Goal: Task Accomplishment & Management: Complete application form

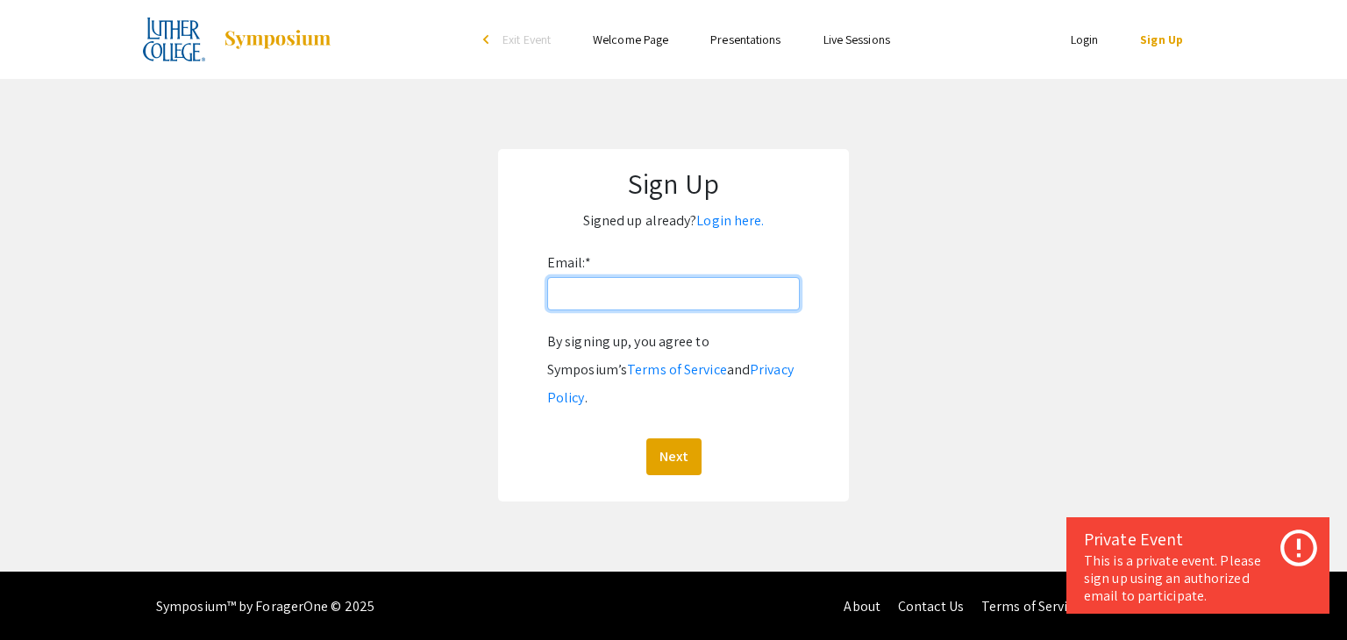
click at [581, 279] on input "Email: *" at bounding box center [673, 293] width 253 height 33
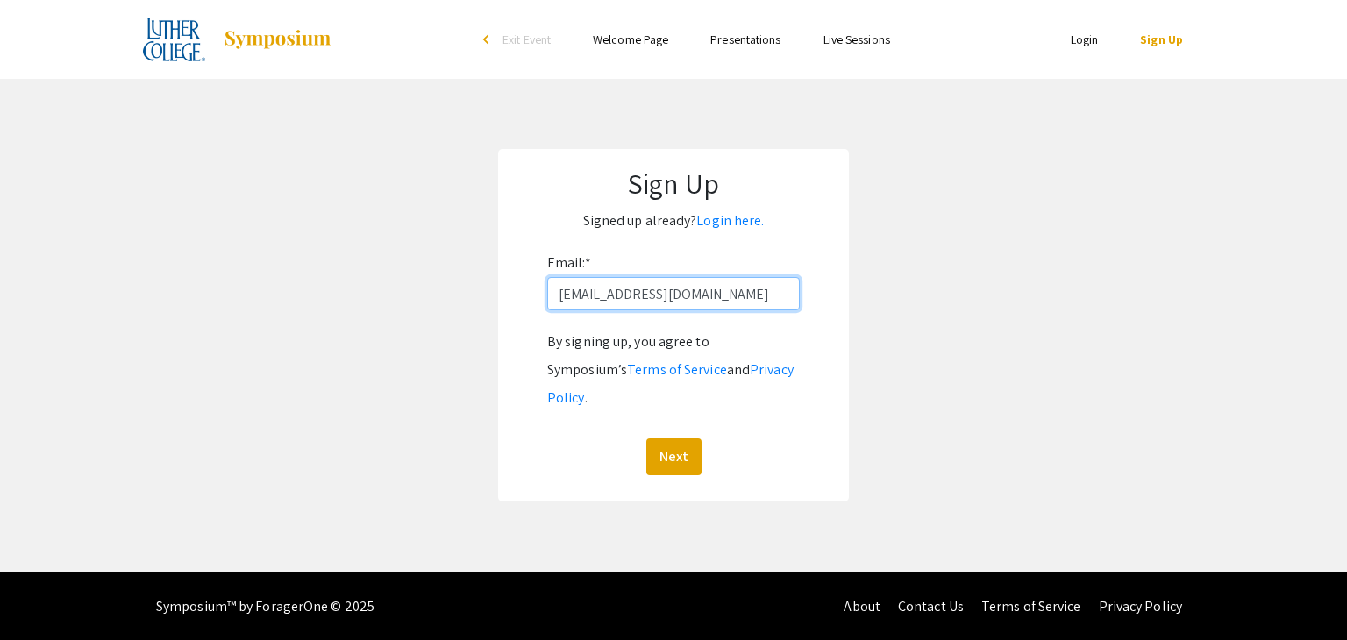
type input "[EMAIL_ADDRESS][DOMAIN_NAME]"
click at [646, 439] on button "Next" at bounding box center [673, 457] width 55 height 37
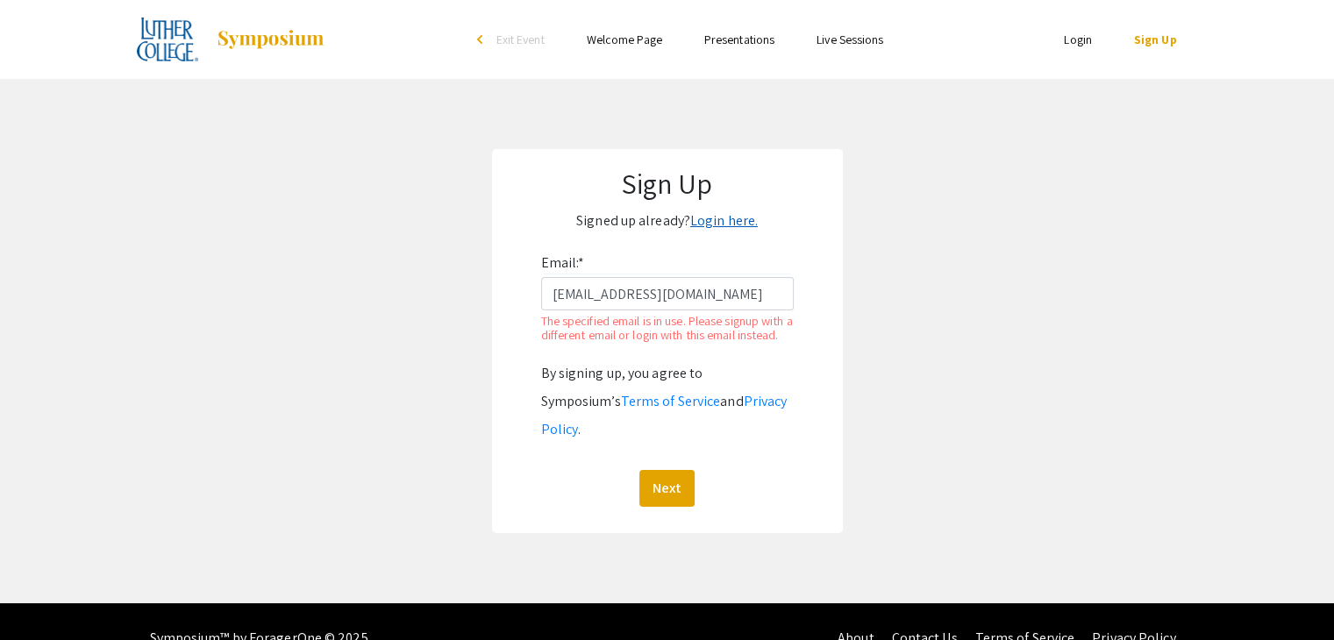
click at [737, 222] on link "Login here." at bounding box center [724, 220] width 68 height 18
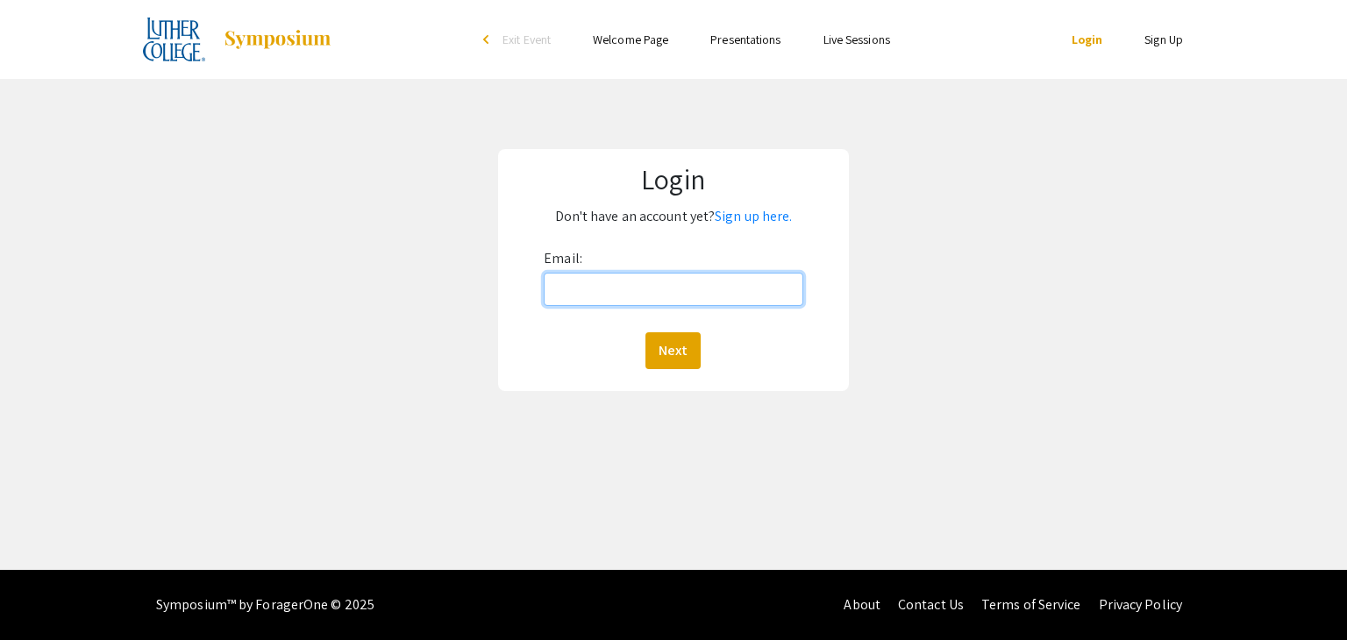
click at [689, 277] on input "Email:" at bounding box center [673, 289] width 259 height 33
type input "z"
click at [1007, 141] on div "Login Don't have an account yet? Sign up here. Email: Next" at bounding box center [673, 270] width 1373 height 382
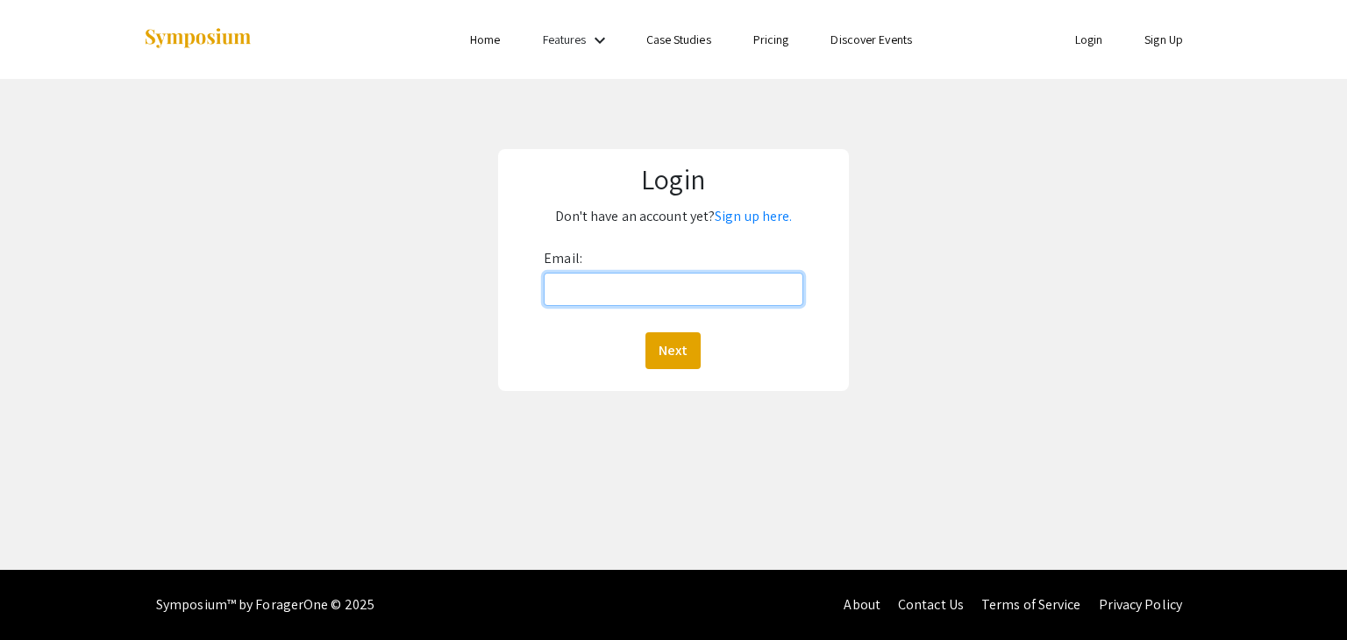
click at [663, 285] on input "Email:" at bounding box center [673, 289] width 259 height 33
type input "[EMAIL_ADDRESS][DOMAIN_NAME]"
click at [646, 332] on button "Next" at bounding box center [673, 350] width 55 height 37
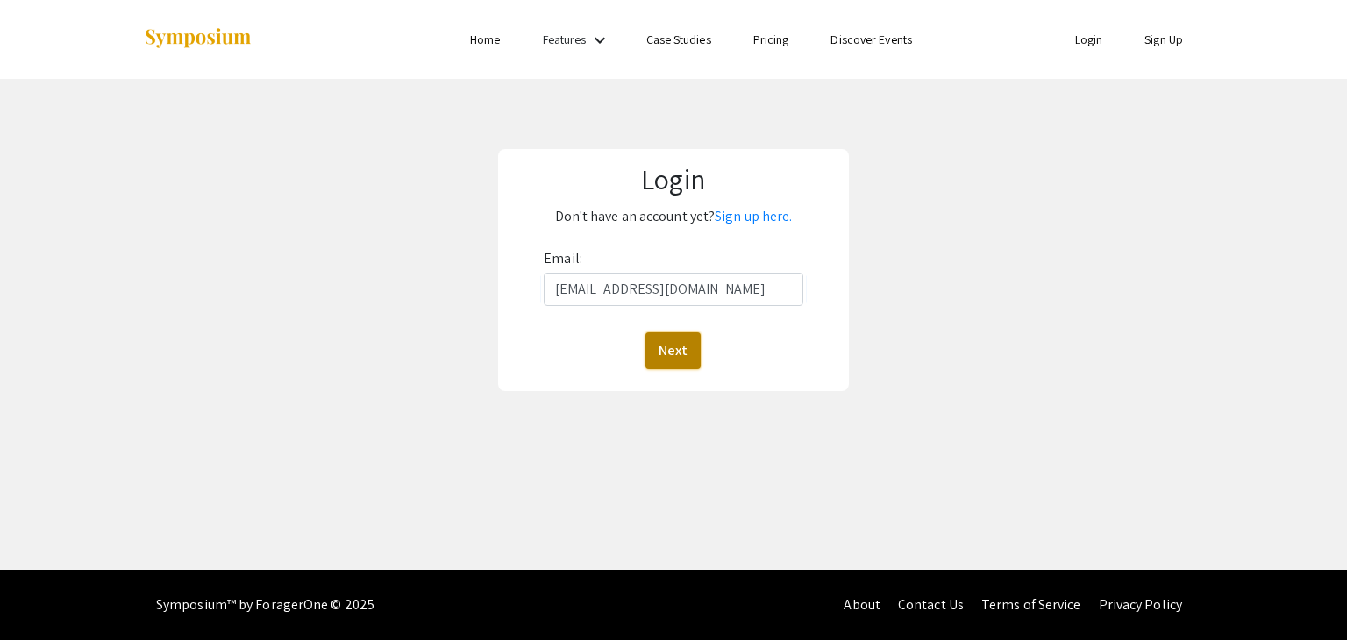
click at [673, 340] on button "Next" at bounding box center [673, 350] width 55 height 37
